Goal: Task Accomplishment & Management: Use online tool/utility

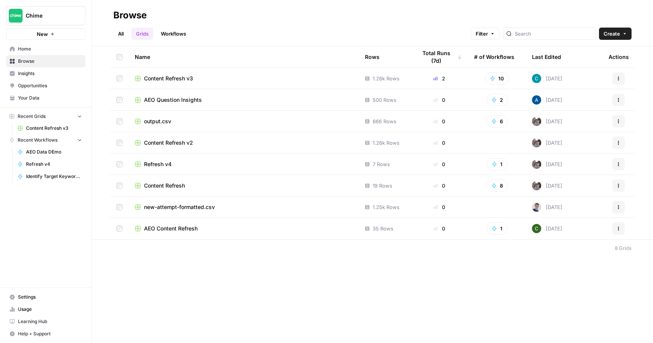
click at [219, 78] on div "Content Refresh v3" at bounding box center [244, 79] width 218 height 8
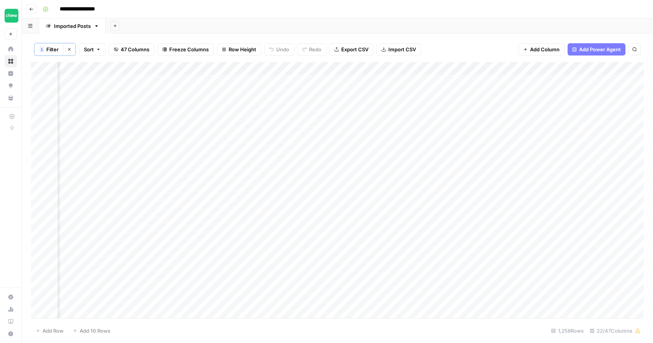
scroll to position [0, 964]
click at [441, 76] on div "Add Column" at bounding box center [337, 190] width 613 height 256
click at [444, 80] on div "Add Column" at bounding box center [337, 190] width 613 height 256
click at [359, 77] on div "Add Column" at bounding box center [337, 190] width 613 height 256
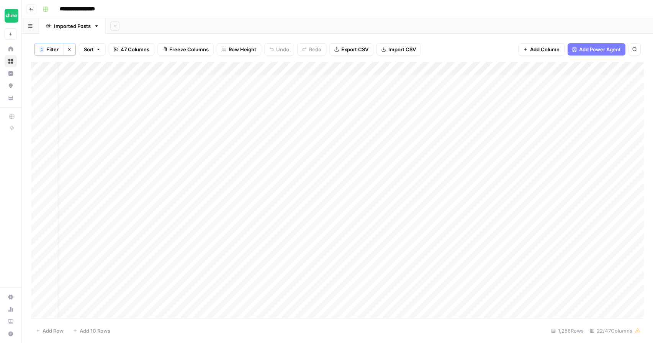
scroll to position [0, 80]
click at [500, 78] on div "Add Column" at bounding box center [337, 190] width 613 height 256
click at [495, 124] on div "Add Column" at bounding box center [337, 190] width 613 height 256
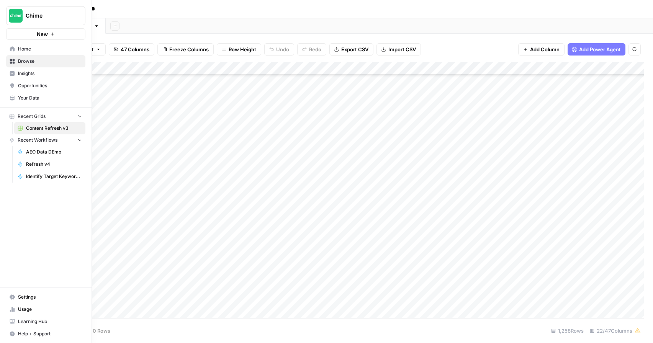
click at [10, 47] on icon at bounding box center [12, 48] width 5 height 5
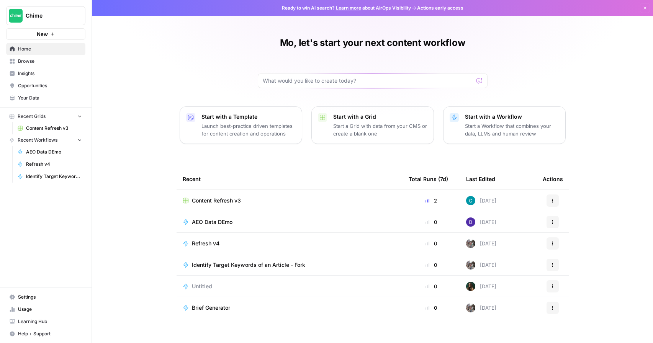
click at [502, 136] on p "Start a Workflow that combines your data, LLMs and human review" at bounding box center [512, 129] width 94 height 15
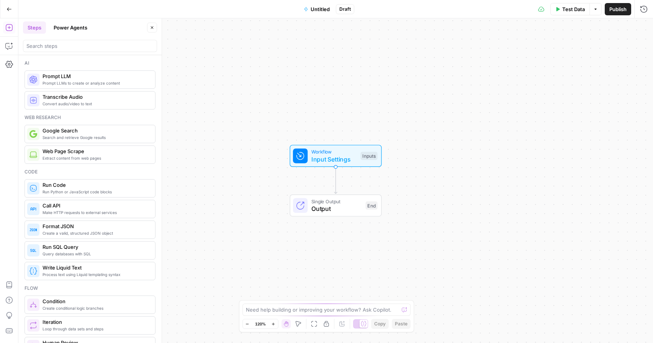
click at [11, 11] on icon "button" at bounding box center [9, 9] width 5 height 5
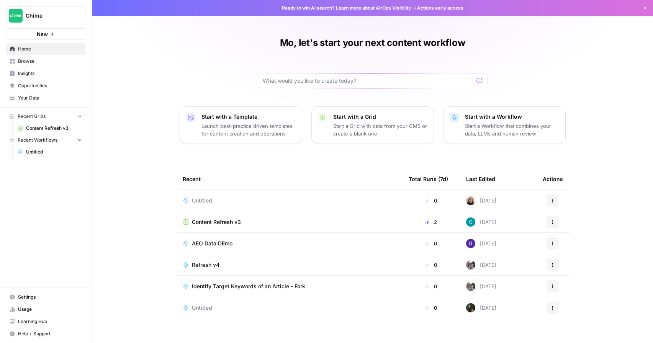
click at [51, 127] on span "Content Refresh v3" at bounding box center [54, 128] width 56 height 7
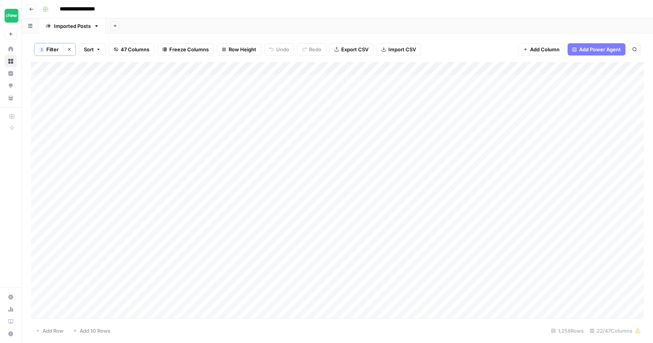
click at [69, 46] on button "Clear filters" at bounding box center [69, 49] width 12 height 12
click at [49, 329] on span "Add Row" at bounding box center [52, 331] width 21 height 8
click at [231, 312] on div "Add Column" at bounding box center [337, 189] width 613 height 257
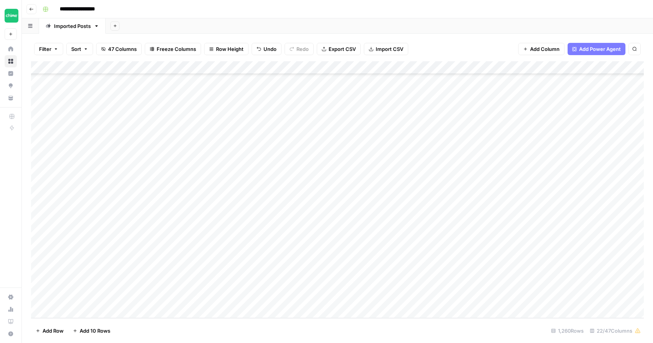
click at [284, 301] on div "Add Column" at bounding box center [337, 189] width 613 height 257
click at [289, 300] on div "Add Column" at bounding box center [337, 189] width 613 height 257
drag, startPoint x: 337, startPoint y: 299, endPoint x: 251, endPoint y: 295, distance: 86.6
click at [251, 295] on body "**********" at bounding box center [326, 171] width 653 height 343
type textarea "**********"
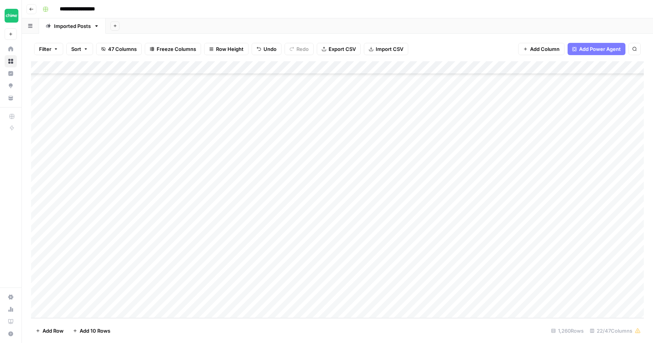
click at [293, 296] on div "Add Column" at bounding box center [337, 189] width 613 height 257
click at [298, 220] on div "Add Column" at bounding box center [337, 189] width 613 height 257
click at [379, 306] on div "Add Column" at bounding box center [337, 189] width 613 height 257
click at [387, 286] on div "Add Column" at bounding box center [337, 189] width 613 height 257
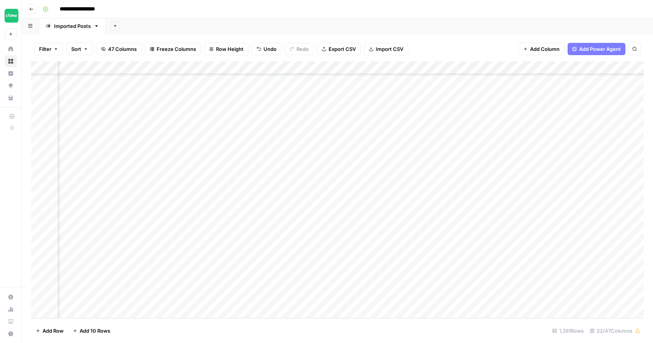
scroll to position [16181, 322]
click at [390, 283] on div "Add Column" at bounding box center [337, 189] width 613 height 257
click at [40, 286] on div "Add Column" at bounding box center [337, 189] width 613 height 257
click at [44, 331] on span "Delete 1 Row" at bounding box center [51, 331] width 31 height 8
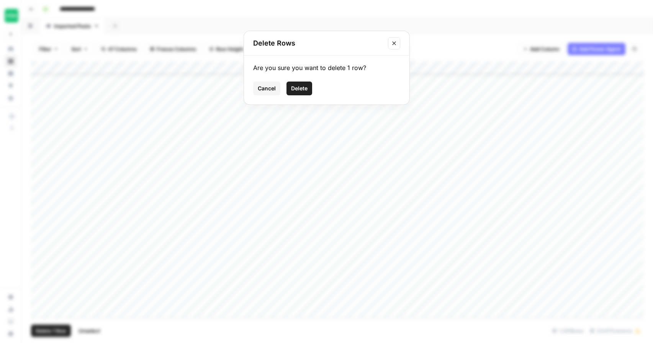
click at [303, 87] on span "Delete" at bounding box center [299, 89] width 16 height 8
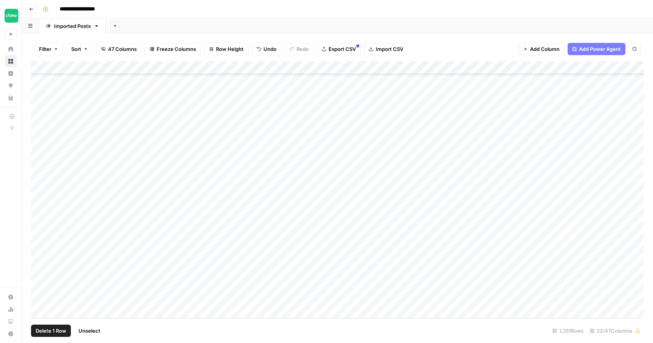
scroll to position [16168, 0]
